Goal: Information Seeking & Learning: Understand process/instructions

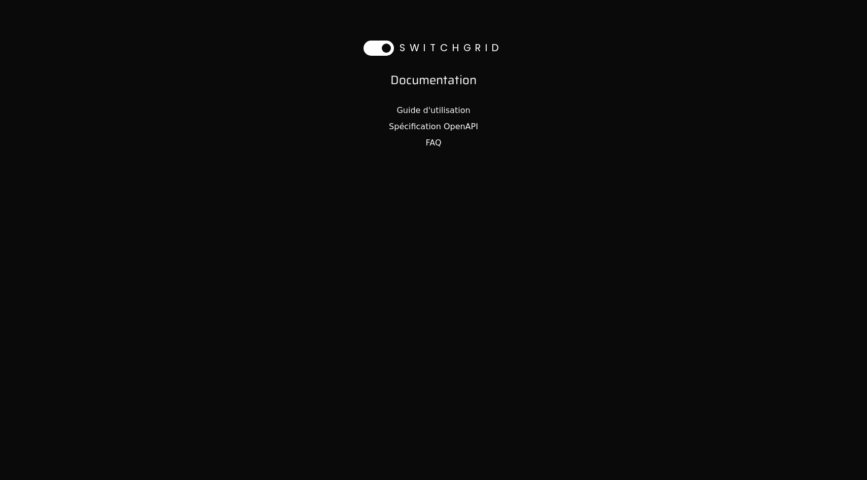
click at [421, 107] on link "Guide d'utilisation" at bounding box center [434, 111] width 74 height 10
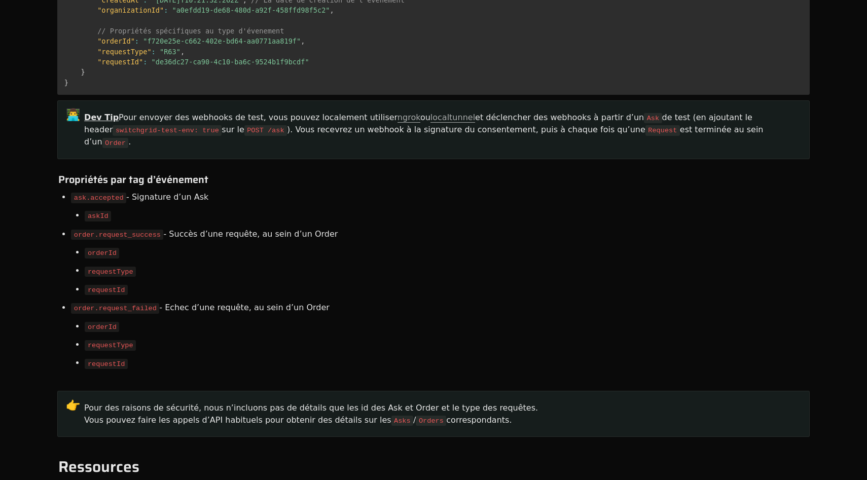
scroll to position [6303, 0]
copy span "_tag"
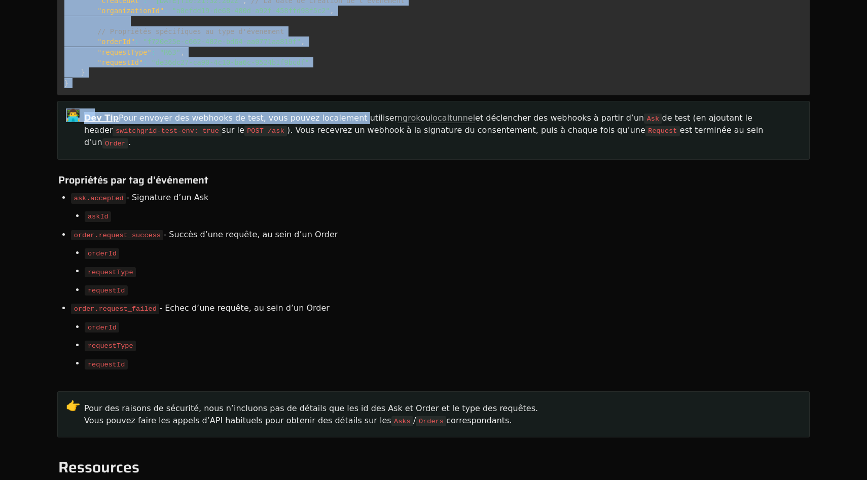
drag, startPoint x: 296, startPoint y: 117, endPoint x: 306, endPoint y: 407, distance: 290.3
click at [306, 151] on div "Dev Tip Pour envoyer des webhooks de test, vous pouvez localement utiliser ngro…" at bounding box center [442, 131] width 718 height 40
